Goal: Find specific page/section: Find specific page/section

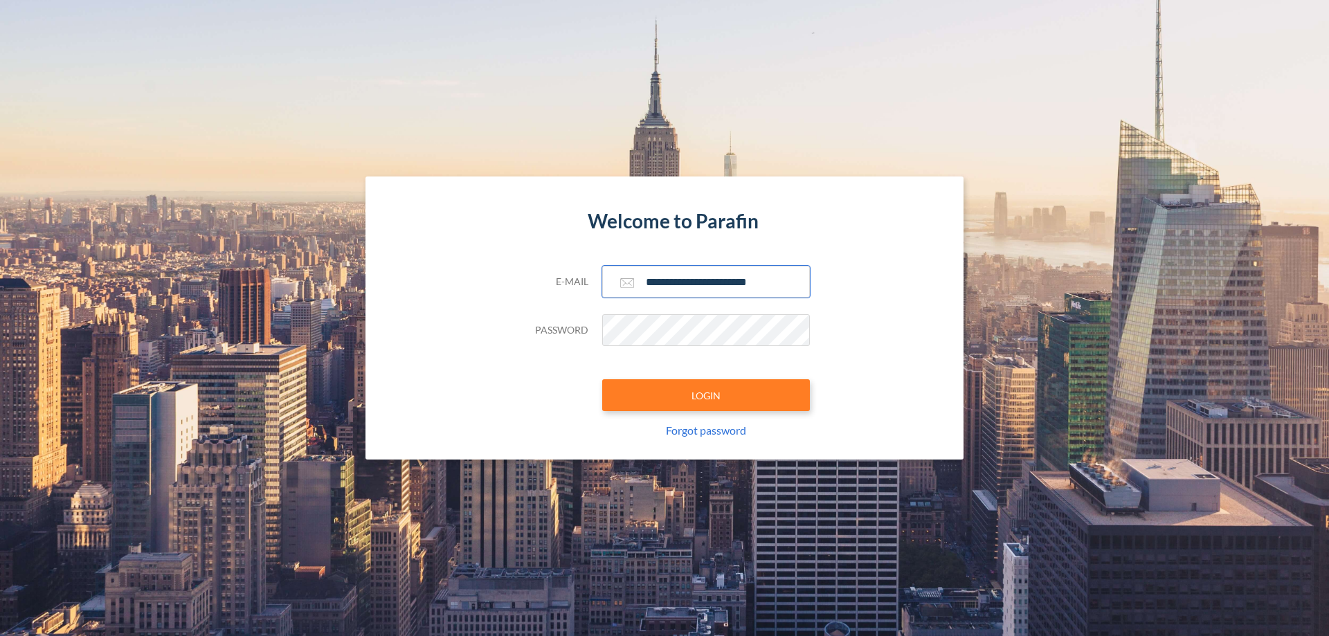
type input "**********"
click at [706, 395] on button "LOGIN" at bounding box center [706, 395] width 208 height 32
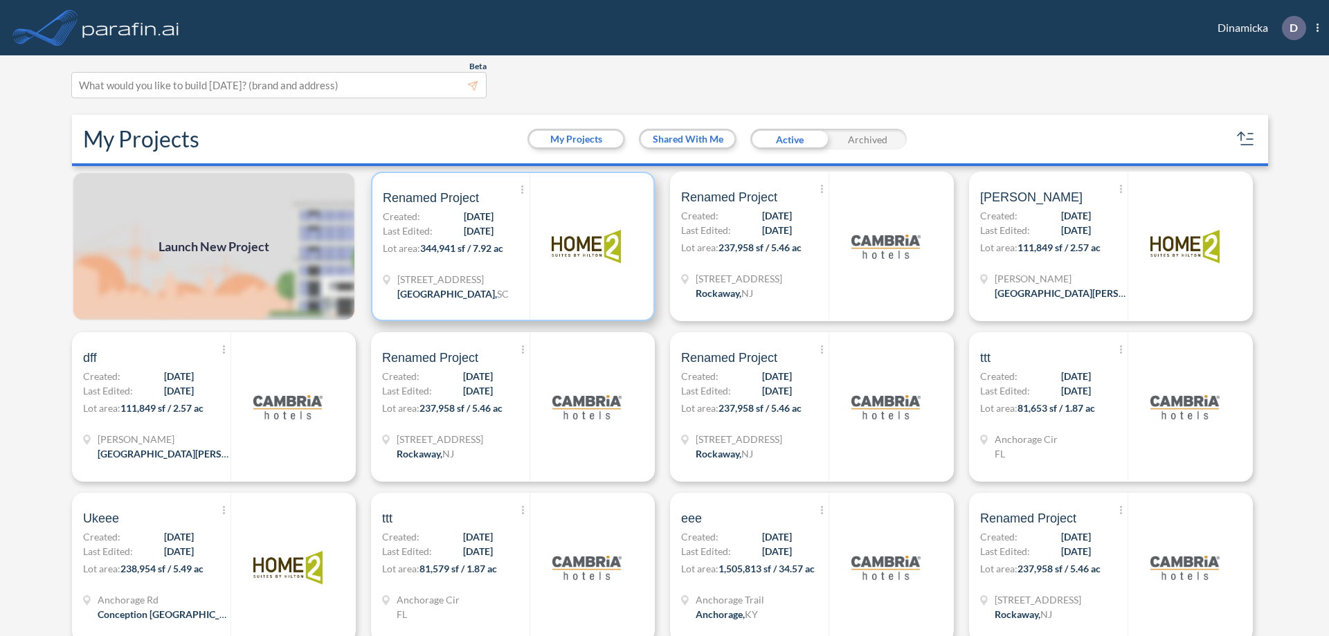
scroll to position [3, 0]
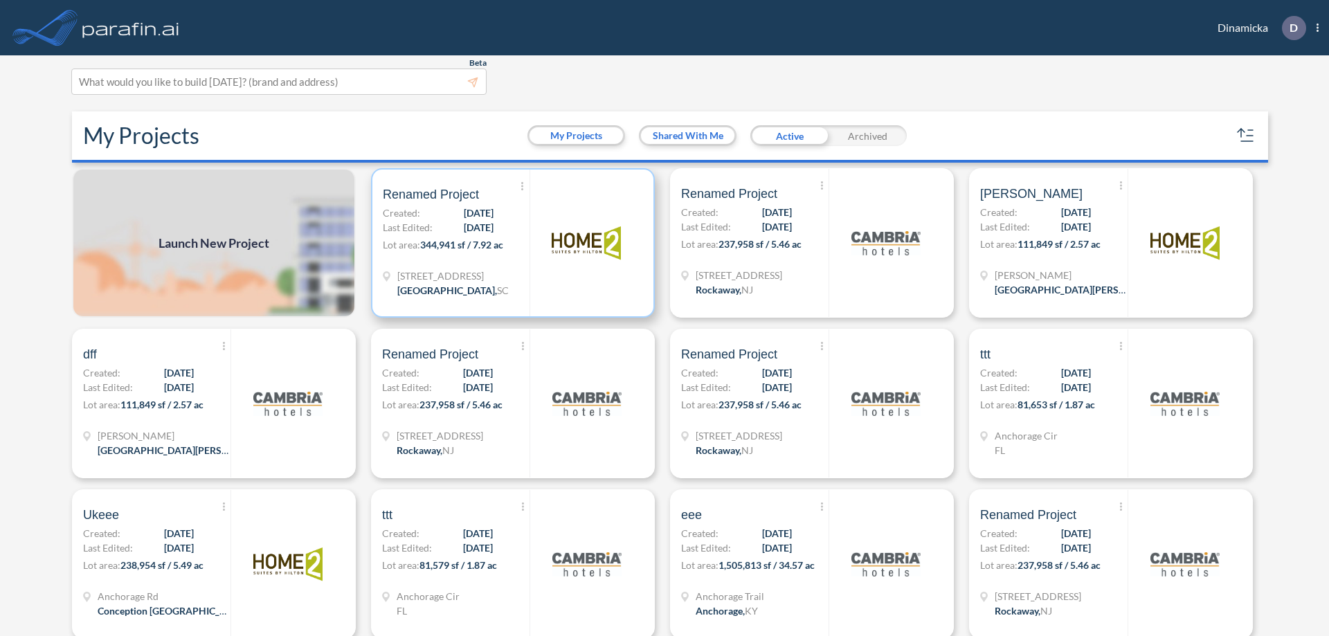
click at [510, 243] on p "Lot area: 344,941 sf / 7.92 ac" at bounding box center [456, 247] width 147 height 20
